Goal: Use online tool/utility

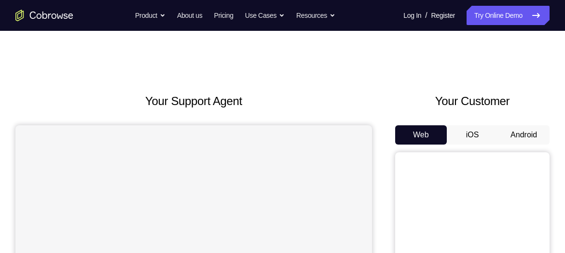
click at [516, 137] on button "Android" at bounding box center [524, 134] width 52 height 19
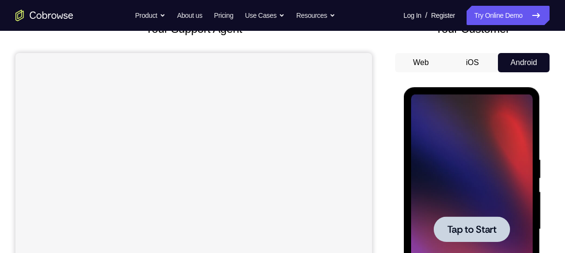
click at [441, 221] on div at bounding box center [471, 229] width 76 height 26
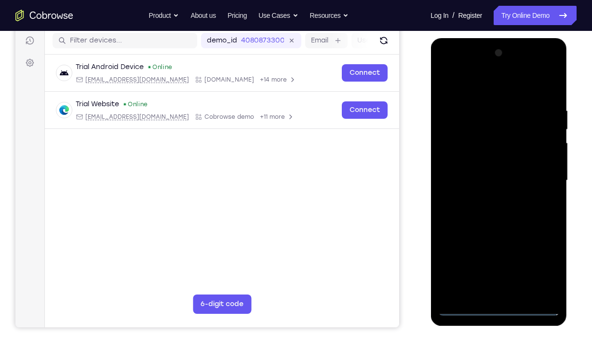
click at [491, 253] on div at bounding box center [498, 180] width 121 height 270
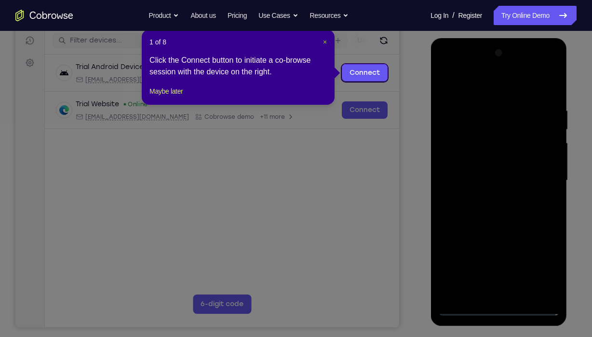
click at [323, 38] on span "×" at bounding box center [325, 42] width 4 height 8
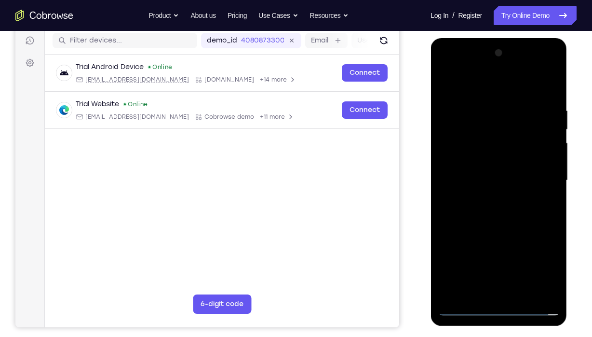
click at [548, 253] on div at bounding box center [498, 180] width 121 height 270
drag, startPoint x: 491, startPoint y: 87, endPoint x: 512, endPoint y: 82, distance: 21.8
click at [512, 82] on div at bounding box center [498, 180] width 121 height 270
click at [539, 177] on div at bounding box center [498, 180] width 121 height 270
click at [488, 197] on div at bounding box center [498, 180] width 121 height 270
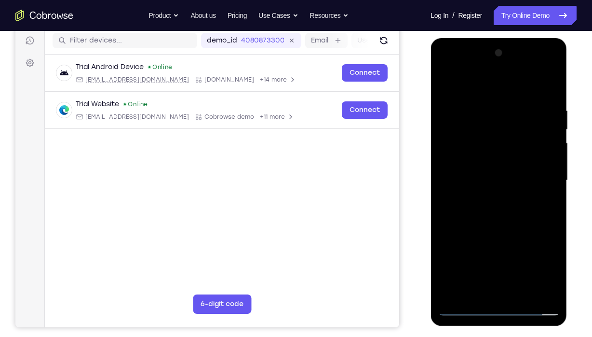
click at [486, 173] on div at bounding box center [498, 180] width 121 height 270
click at [465, 158] on div at bounding box center [498, 180] width 121 height 270
click at [548, 162] on div at bounding box center [498, 180] width 121 height 270
click at [496, 179] on div at bounding box center [498, 180] width 121 height 270
click at [525, 213] on div at bounding box center [498, 180] width 121 height 270
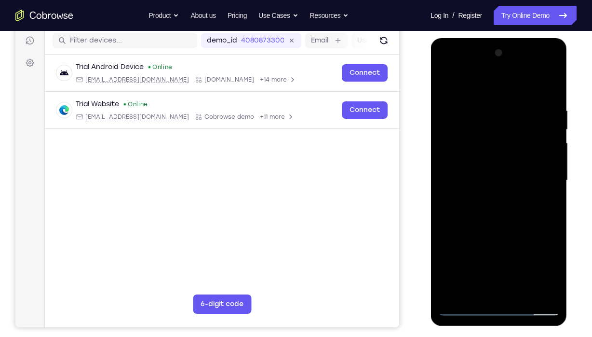
click at [524, 206] on div at bounding box center [498, 180] width 121 height 270
click at [498, 212] on div at bounding box center [498, 180] width 121 height 270
click at [512, 224] on div at bounding box center [498, 180] width 121 height 270
click at [549, 253] on div at bounding box center [498, 180] width 121 height 270
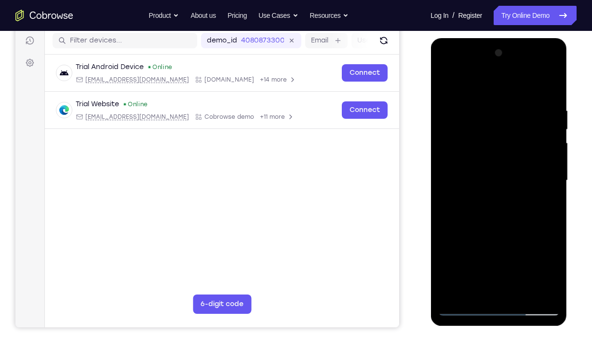
drag, startPoint x: 535, startPoint y: 247, endPoint x: 542, endPoint y: 151, distance: 96.2
click at [542, 151] on div at bounding box center [498, 180] width 121 height 270
drag, startPoint x: 534, startPoint y: 227, endPoint x: 543, endPoint y: 298, distance: 71.9
click at [543, 253] on div at bounding box center [498, 180] width 121 height 270
drag, startPoint x: 513, startPoint y: 105, endPoint x: 502, endPoint y: 235, distance: 130.6
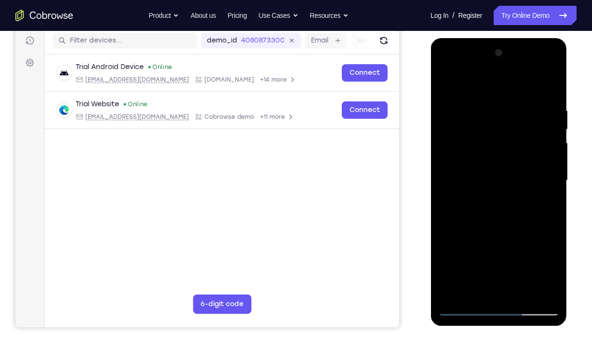
click at [502, 235] on div at bounding box center [498, 180] width 121 height 270
drag, startPoint x: 536, startPoint y: 121, endPoint x: 471, endPoint y: 292, distance: 183.1
click at [471, 253] on div at bounding box center [498, 180] width 121 height 270
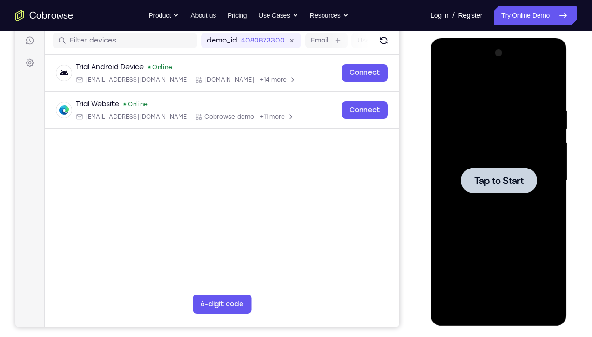
click at [517, 200] on div at bounding box center [498, 180] width 121 height 270
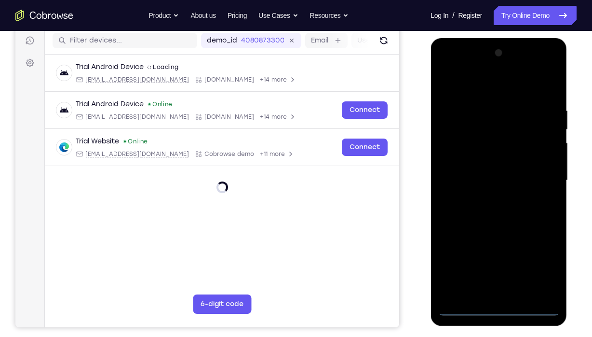
click at [493, 253] on div at bounding box center [498, 180] width 121 height 270
click at [545, 253] on div at bounding box center [498, 180] width 121 height 270
click at [499, 86] on div at bounding box center [498, 180] width 121 height 270
click at [540, 181] on div at bounding box center [498, 180] width 121 height 270
click at [479, 187] on div at bounding box center [498, 180] width 121 height 270
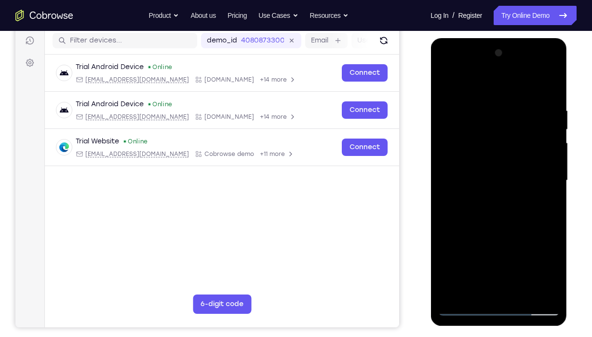
click at [485, 201] on div at bounding box center [498, 180] width 121 height 270
click at [487, 197] on div at bounding box center [498, 180] width 121 height 270
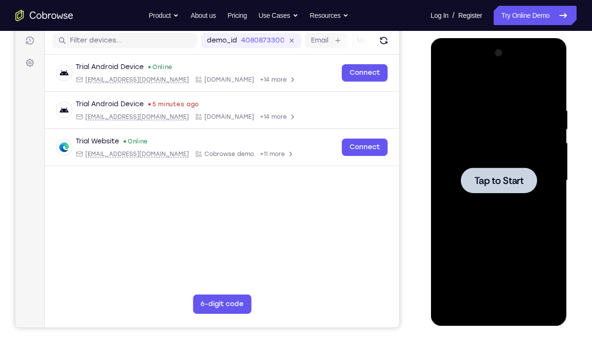
click at [492, 197] on div at bounding box center [498, 180] width 121 height 270
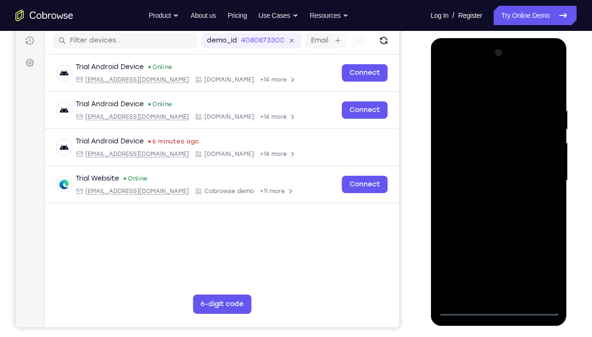
click at [494, 253] on div at bounding box center [498, 180] width 121 height 270
click at [541, 253] on div at bounding box center [498, 180] width 121 height 270
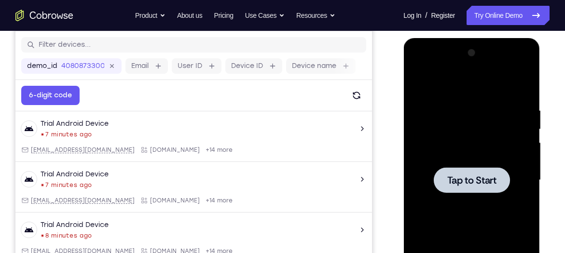
click at [465, 185] on span "Tap to Start" at bounding box center [470, 180] width 49 height 10
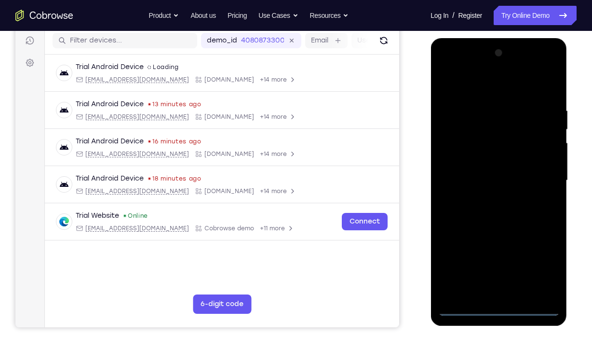
click at [499, 253] on div at bounding box center [498, 180] width 121 height 270
click at [539, 253] on div at bounding box center [498, 180] width 121 height 270
click at [497, 87] on div at bounding box center [498, 180] width 121 height 270
click at [540, 182] on div at bounding box center [498, 180] width 121 height 270
click at [486, 201] on div at bounding box center [498, 180] width 121 height 270
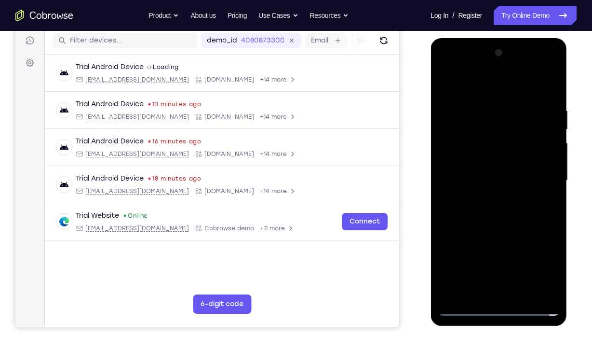
click at [498, 169] on div at bounding box center [498, 180] width 121 height 270
click at [493, 144] on div at bounding box center [498, 180] width 121 height 270
click at [482, 139] on div at bounding box center [498, 180] width 121 height 270
click at [481, 161] on div at bounding box center [498, 180] width 121 height 270
click at [547, 158] on div at bounding box center [498, 180] width 121 height 270
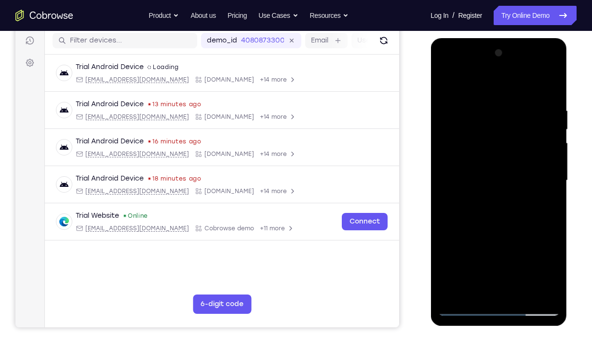
click at [526, 179] on div at bounding box center [498, 180] width 121 height 270
click at [512, 221] on div at bounding box center [498, 180] width 121 height 270
click at [450, 174] on div at bounding box center [498, 180] width 121 height 270
click at [483, 181] on div at bounding box center [498, 180] width 121 height 270
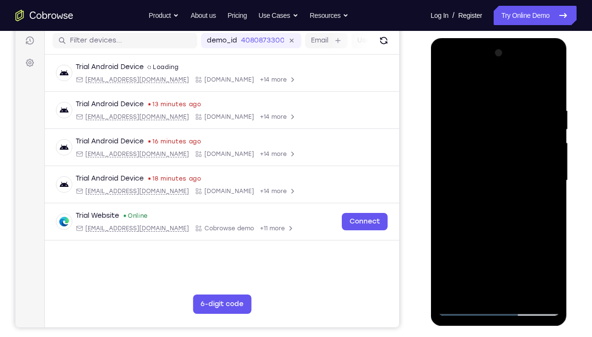
click at [492, 209] on div at bounding box center [498, 180] width 121 height 270
click at [550, 91] on div at bounding box center [498, 180] width 121 height 270
click at [550, 101] on div at bounding box center [498, 180] width 121 height 270
click at [448, 194] on div at bounding box center [498, 180] width 121 height 270
click at [456, 192] on div at bounding box center [498, 180] width 121 height 270
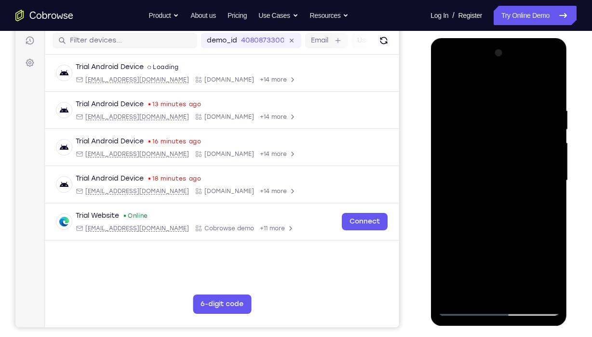
click at [463, 82] on div at bounding box center [498, 180] width 121 height 270
click at [468, 83] on div at bounding box center [498, 180] width 121 height 270
click at [546, 253] on div at bounding box center [498, 180] width 121 height 270
click at [446, 165] on div at bounding box center [498, 180] width 121 height 270
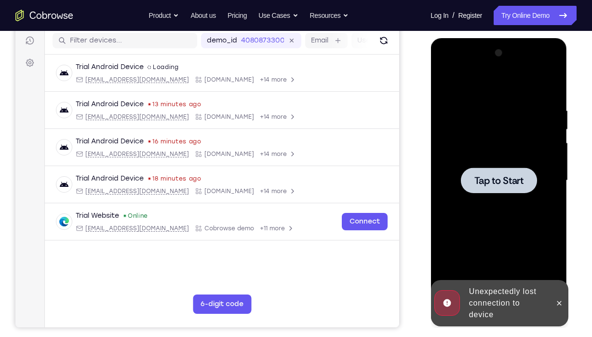
click at [470, 162] on div at bounding box center [498, 180] width 121 height 270
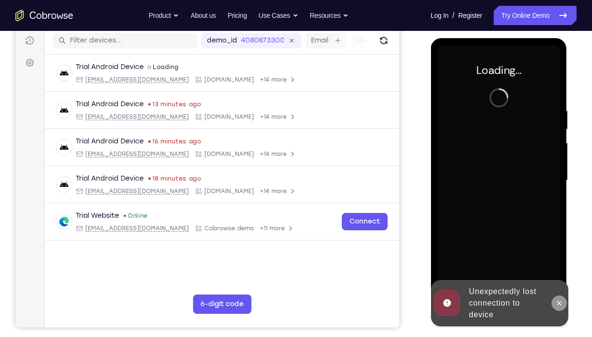
click at [562, 253] on icon at bounding box center [559, 303] width 8 height 8
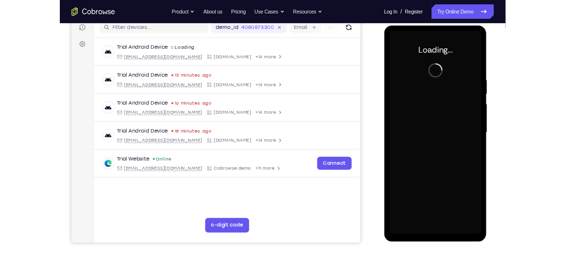
scroll to position [121, 0]
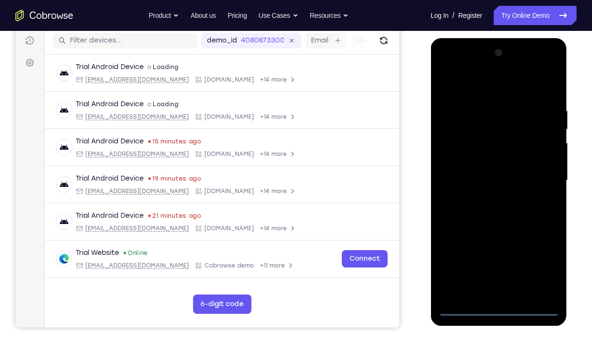
click at [491, 253] on div at bounding box center [498, 180] width 121 height 270
click at [541, 253] on div at bounding box center [498, 180] width 121 height 270
click at [546, 253] on div at bounding box center [498, 180] width 121 height 270
click at [493, 85] on div at bounding box center [498, 180] width 121 height 270
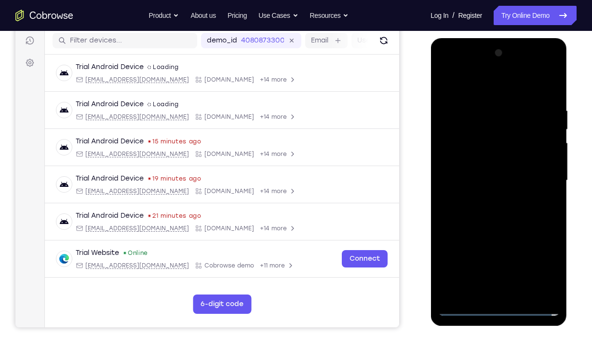
click at [493, 85] on div at bounding box center [498, 180] width 121 height 270
click at [535, 181] on div at bounding box center [498, 180] width 121 height 270
click at [488, 200] on div at bounding box center [498, 180] width 121 height 270
click at [492, 175] on div at bounding box center [498, 180] width 121 height 270
click at [473, 154] on div at bounding box center [498, 180] width 121 height 270
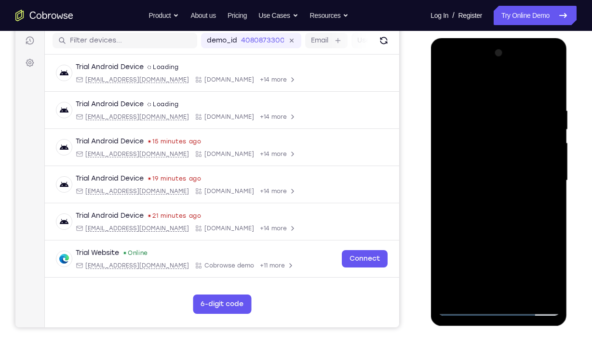
click at [550, 158] on div at bounding box center [498, 180] width 121 height 270
click at [528, 179] on div at bounding box center [498, 180] width 121 height 270
click at [519, 217] on div at bounding box center [498, 180] width 121 height 270
click at [519, 225] on div at bounding box center [498, 180] width 121 height 270
drag, startPoint x: 480, startPoint y: 85, endPoint x: 483, endPoint y: 29, distance: 55.5
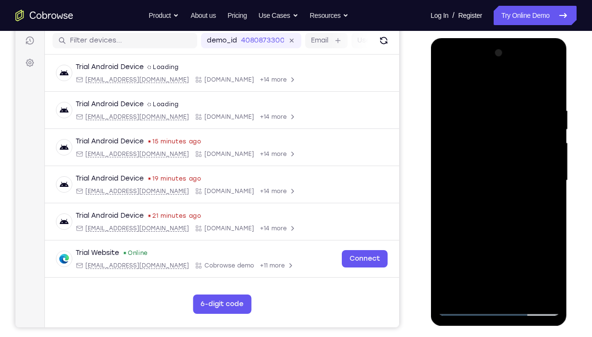
click at [483, 38] on html "Online web based iOS Simulators and Android Emulators. Run iPhone, iPad, Mobile…" at bounding box center [499, 182] width 137 height 289
click at [483, 104] on div at bounding box center [498, 180] width 121 height 270
click at [551, 153] on div at bounding box center [498, 180] width 121 height 270
click at [552, 148] on div at bounding box center [498, 180] width 121 height 270
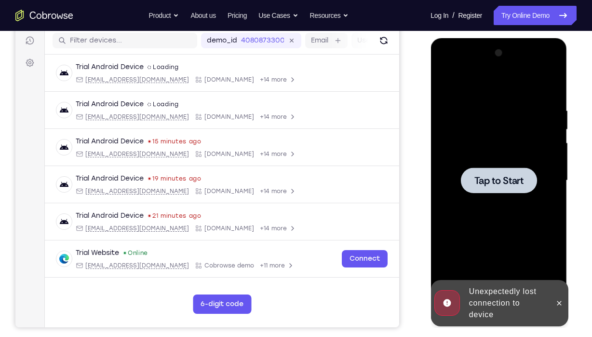
click at [546, 202] on div at bounding box center [498, 180] width 121 height 270
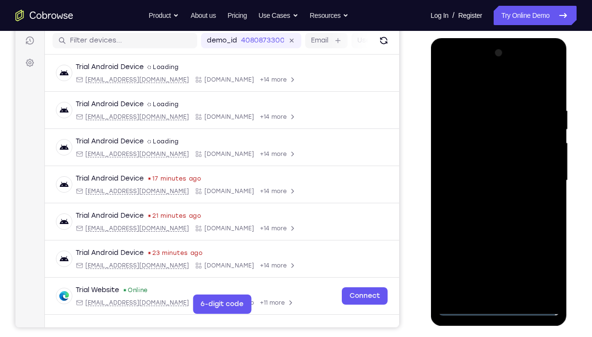
click at [503, 253] on div at bounding box center [498, 180] width 121 height 270
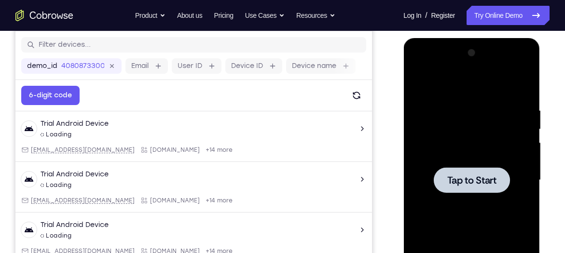
click at [505, 168] on div at bounding box center [471, 180] width 76 height 26
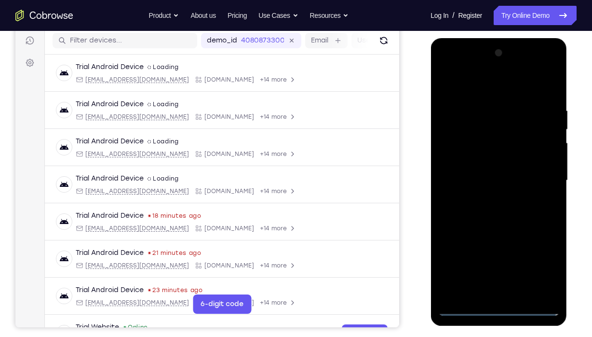
click at [499, 253] on div at bounding box center [498, 180] width 121 height 270
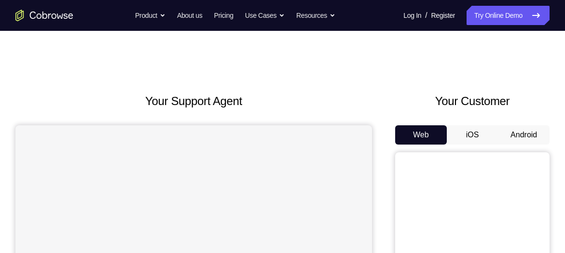
click at [538, 135] on button "Android" at bounding box center [524, 134] width 52 height 19
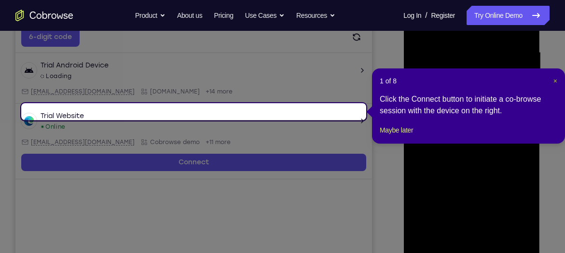
click at [556, 80] on span "×" at bounding box center [555, 81] width 4 height 8
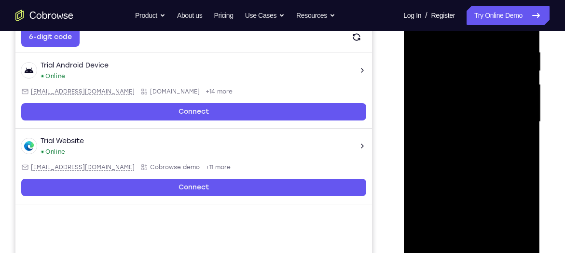
click at [474, 247] on div at bounding box center [470, 122] width 121 height 270
click at [511, 213] on div at bounding box center [470, 122] width 121 height 270
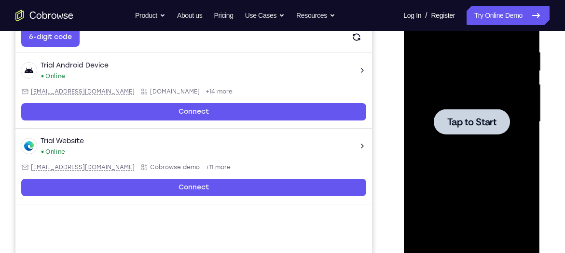
click at [456, 155] on div at bounding box center [470, 122] width 121 height 270
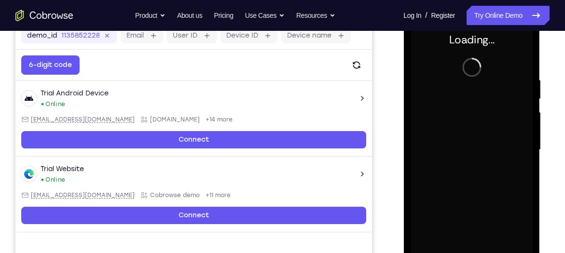
scroll to position [154, 0]
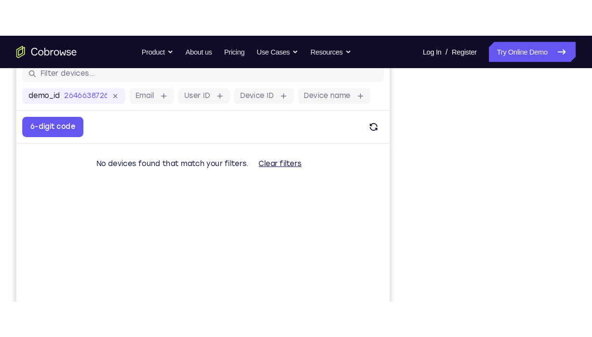
scroll to position [132, 0]
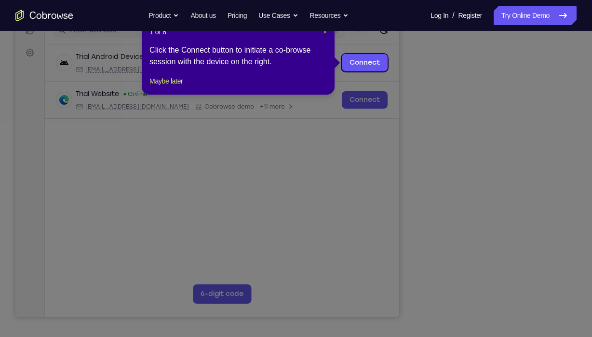
click at [323, 32] on span "×" at bounding box center [325, 32] width 4 height 8
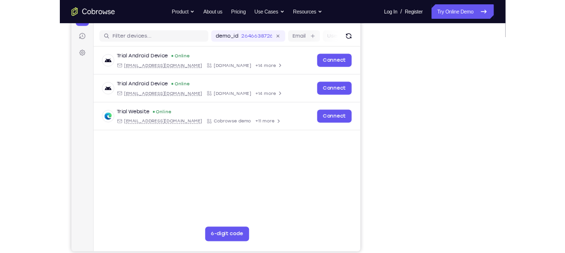
scroll to position [121, 0]
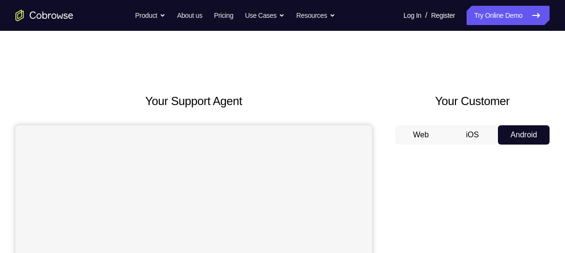
scroll to position [121, 0]
